Goal: Check status: Check status

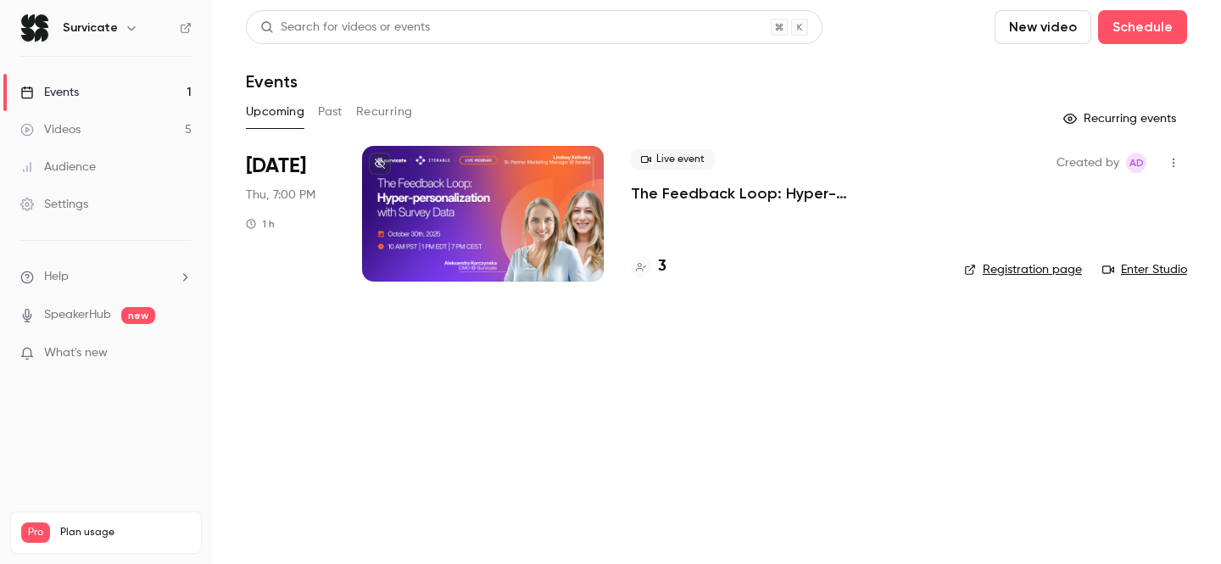
click at [327, 114] on button "Past" at bounding box center [330, 111] width 25 height 27
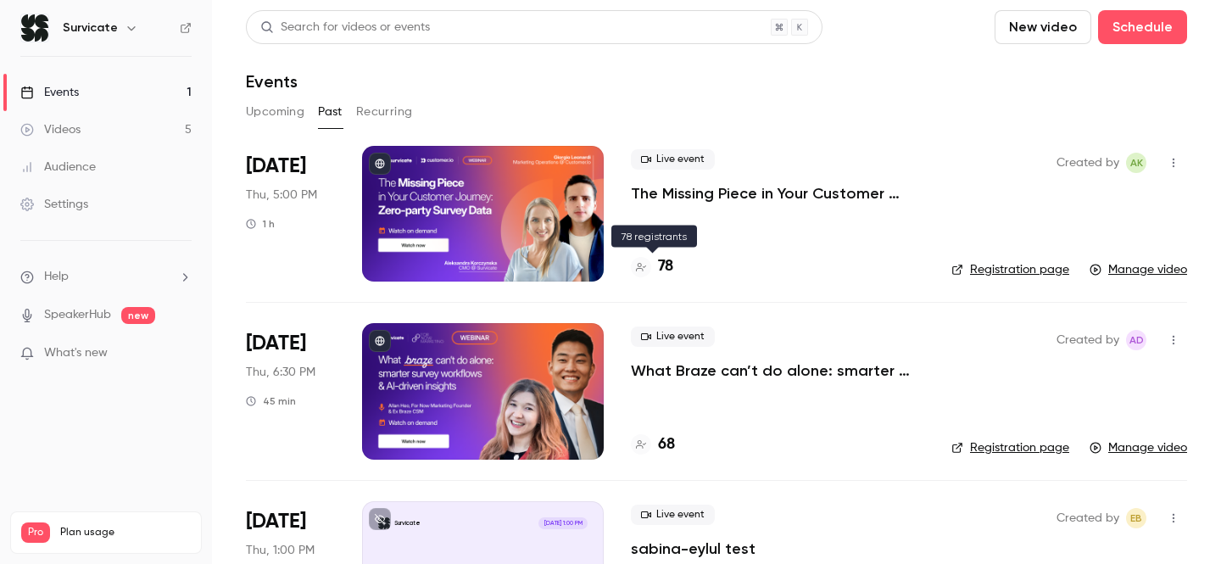
click at [664, 269] on h4 "78" at bounding box center [665, 266] width 15 height 23
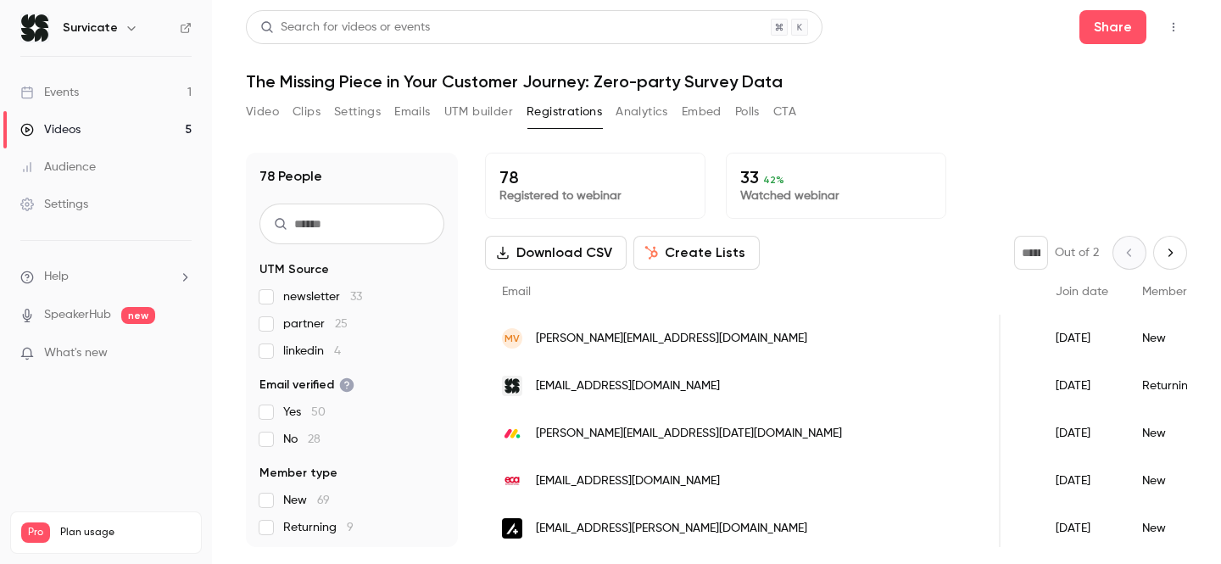
click at [1175, 244] on button "Next page" at bounding box center [1170, 253] width 34 height 34
type input "*"
